Goal: Information Seeking & Learning: Learn about a topic

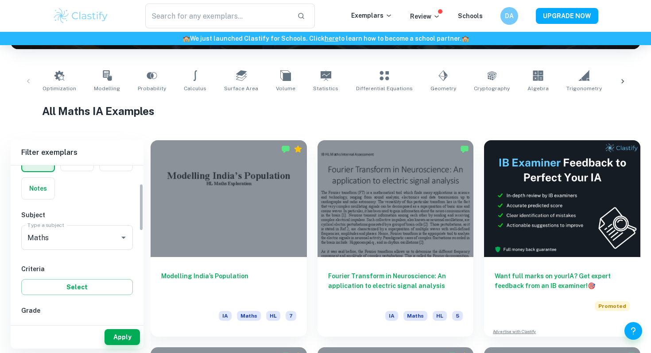
scroll to position [61, 0]
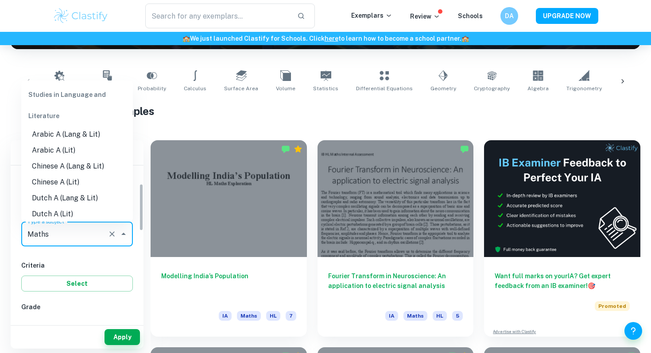
click at [82, 229] on input "Maths" at bounding box center [64, 234] width 79 height 17
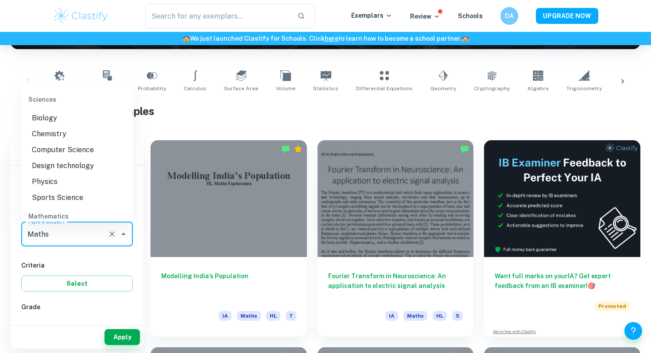
click at [90, 233] on input "Maths" at bounding box center [64, 234] width 79 height 17
click at [124, 233] on icon "Close" at bounding box center [123, 234] width 11 height 11
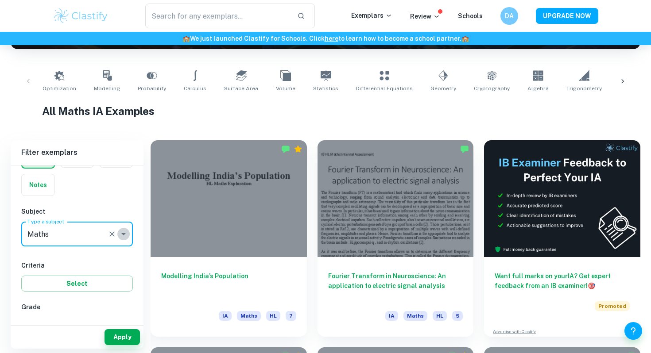
click at [124, 233] on icon "Open" at bounding box center [123, 234] width 11 height 11
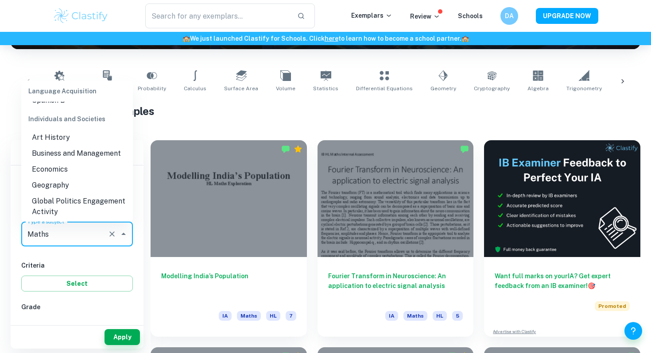
scroll to position [808, 0]
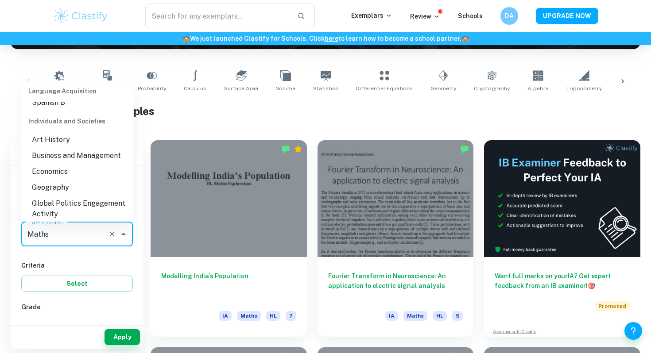
click at [78, 148] on li "Business and Management" at bounding box center [77, 156] width 112 height 16
type input "Business and Management"
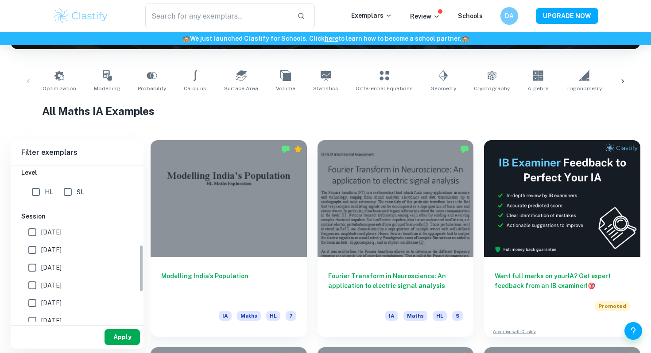
scroll to position [261, 0]
click at [117, 337] on button "Apply" at bounding box center [122, 338] width 35 height 16
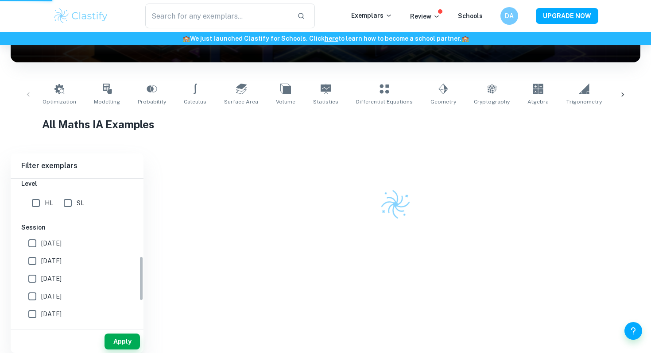
scroll to position [123, 0]
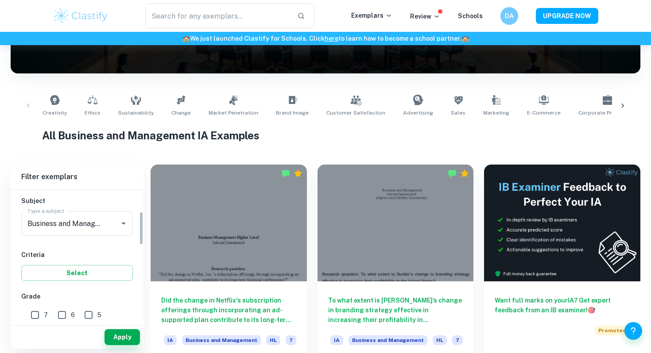
scroll to position [75, 0]
